Goal: Answer question/provide support: Answer question/provide support

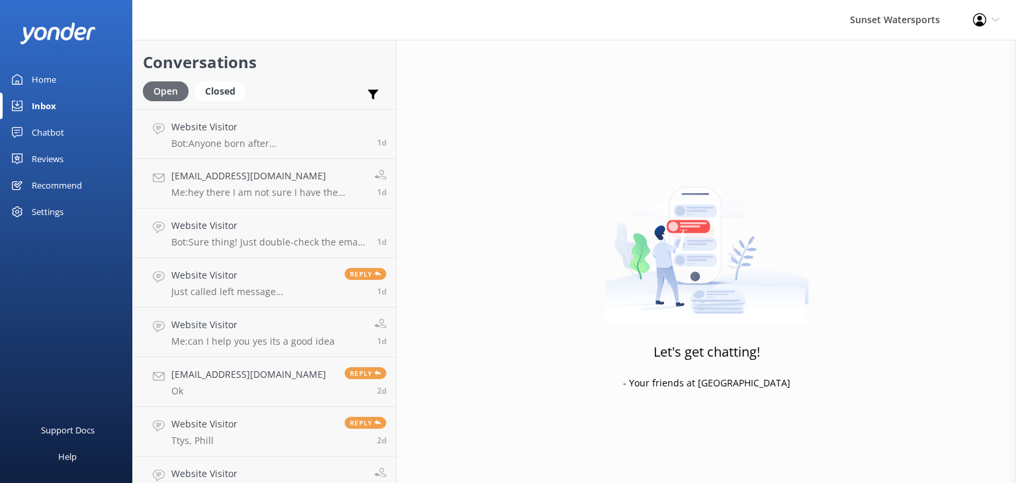
click at [153, 87] on div "Open" at bounding box center [166, 91] width 46 height 20
click at [38, 103] on div "Inbox" at bounding box center [44, 106] width 24 height 26
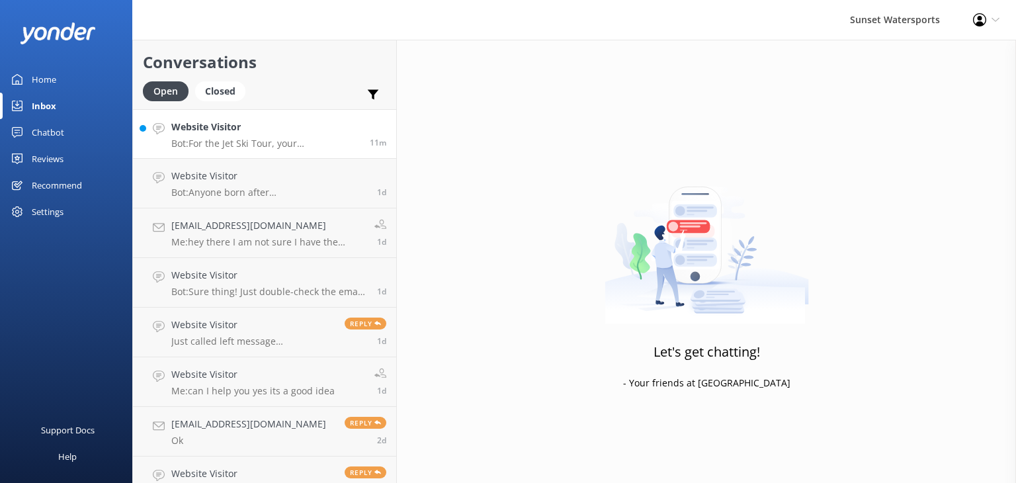
click at [214, 140] on p "Bot: For the Jet Ski Tour, your 16-year-old can drive a jet ski with a valid ph…" at bounding box center [265, 144] width 188 height 12
